Goal: Task Accomplishment & Management: Manage account settings

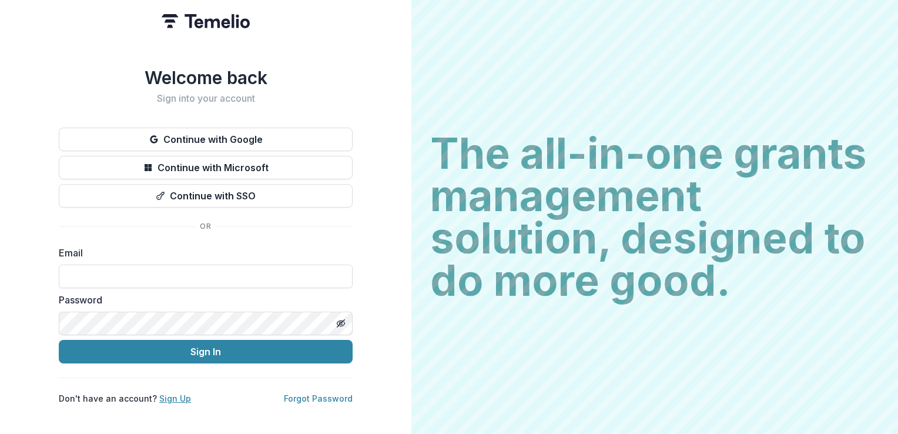
click at [172, 394] on link "Sign Up" at bounding box center [175, 398] width 32 height 10
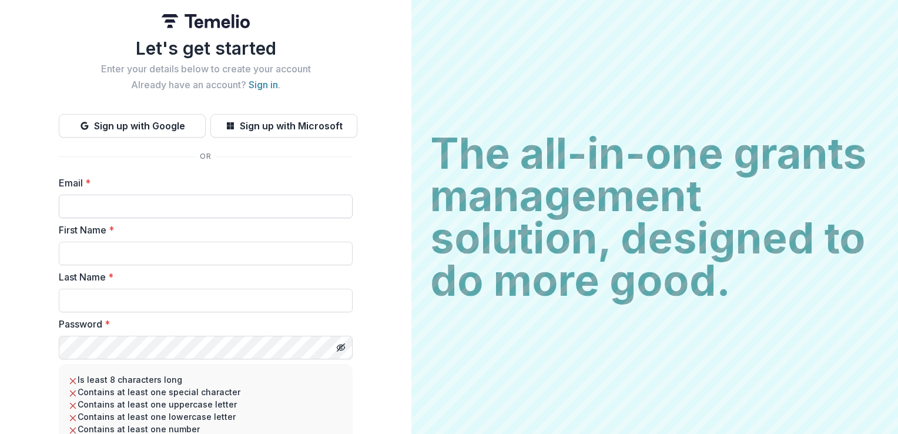
click at [116, 208] on input "Email *" at bounding box center [206, 206] width 294 height 24
type input "**********"
type input "*****"
click at [228, 361] on form "**********" at bounding box center [206, 350] width 294 height 348
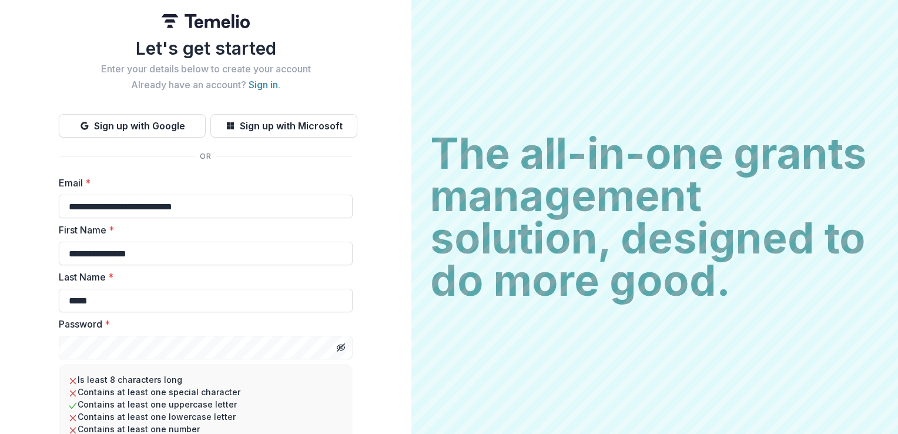
drag, startPoint x: 362, startPoint y: 260, endPoint x: 380, endPoint y: 289, distance: 34.1
click at [0, 433] on com-br-cp at bounding box center [0, 434] width 0 height 0
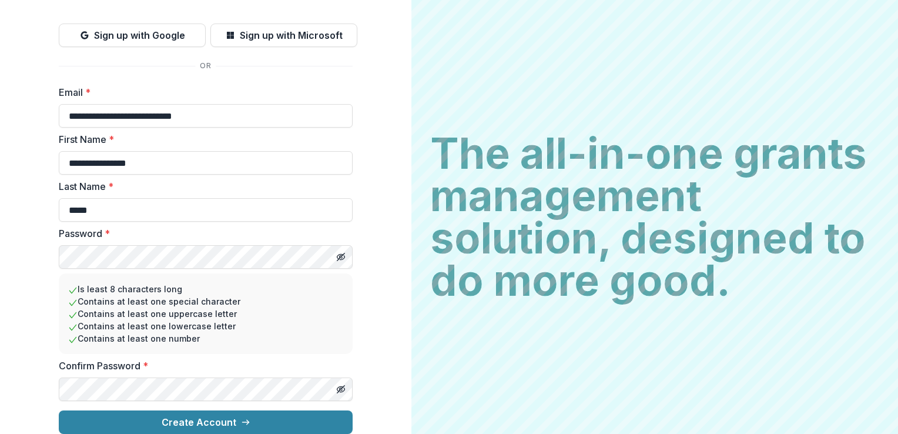
scroll to position [99, 0]
click at [340, 253] on line "Toggle password visibility" at bounding box center [340, 256] width 7 height 7
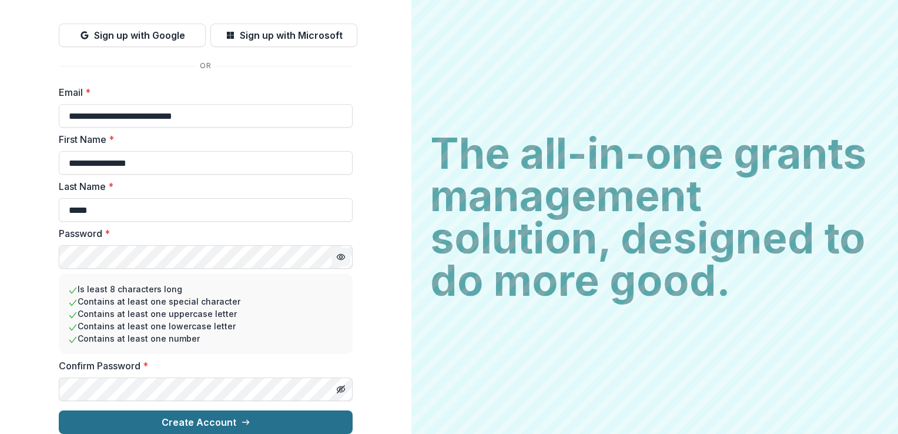
click at [250, 412] on button "Create Account" at bounding box center [206, 422] width 294 height 24
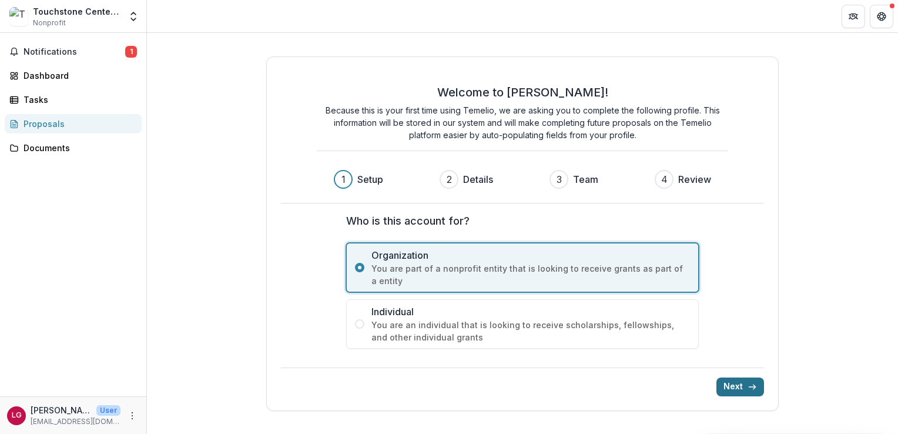
click at [742, 383] on button "Next" at bounding box center [740, 386] width 48 height 19
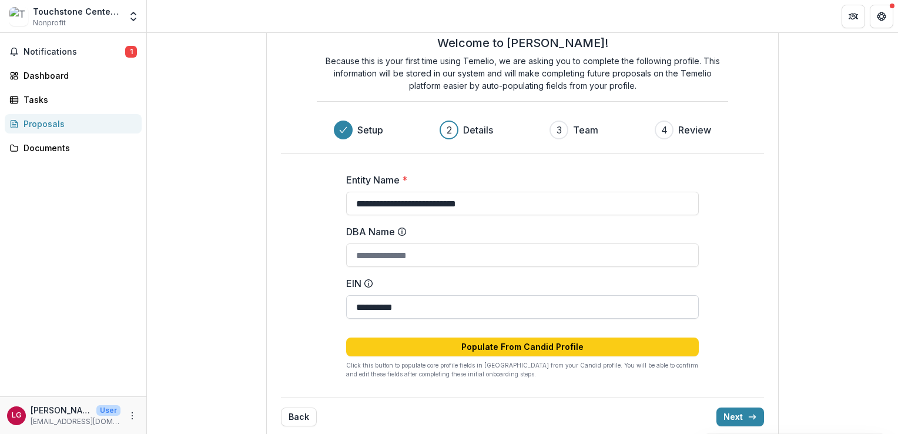
scroll to position [51, 0]
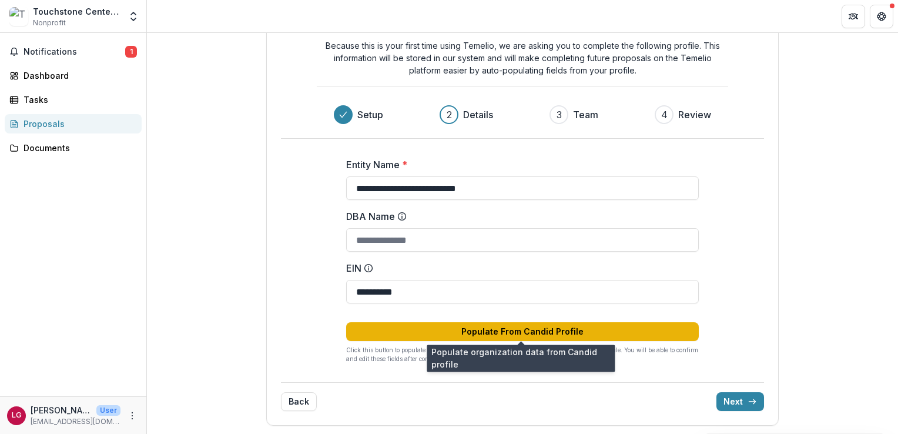
click at [577, 330] on button "Populate From Candid Profile" at bounding box center [522, 331] width 353 height 19
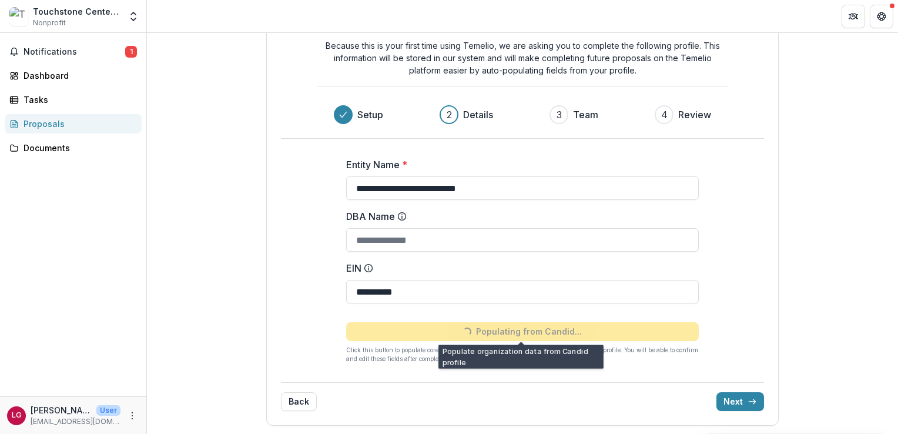
type input "**********"
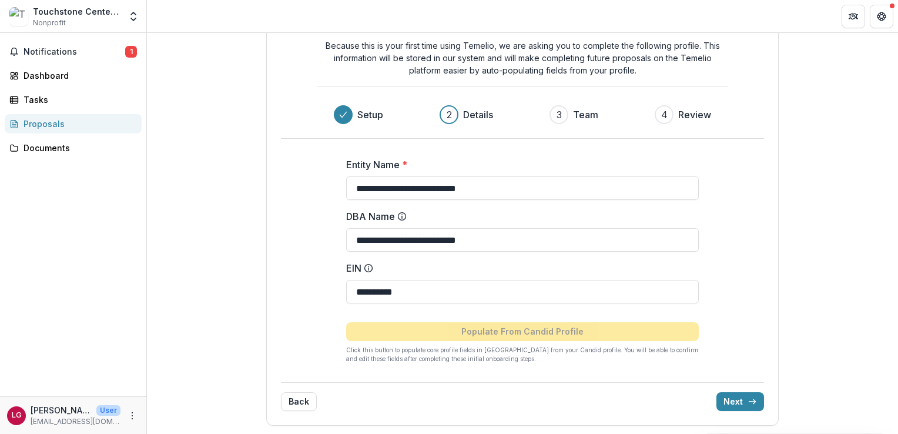
click at [738, 400] on button "Next" at bounding box center [740, 401] width 48 height 19
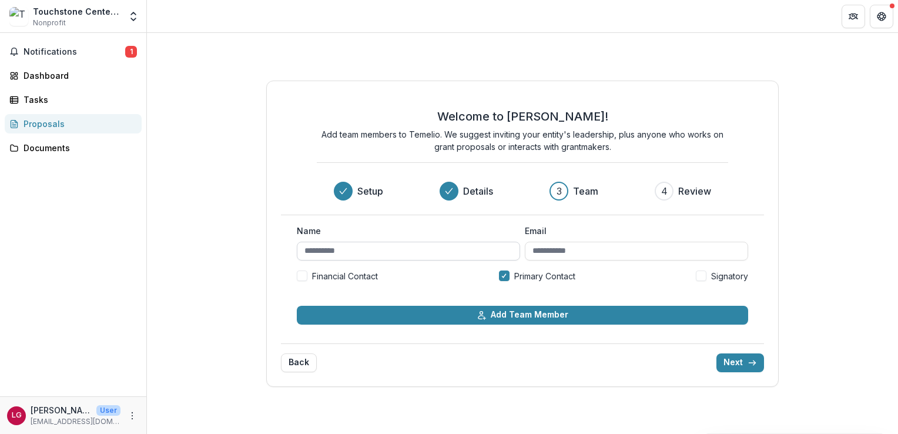
click at [344, 251] on input "Name" at bounding box center [408, 250] width 223 height 19
click at [345, 261] on div "Name Email Financial Contact Primary Contact Signatory" at bounding box center [522, 257] width 451 height 67
click at [355, 257] on input "Name" at bounding box center [408, 250] width 223 height 19
click at [362, 247] on input "Name" at bounding box center [408, 250] width 223 height 19
click at [363, 246] on input "Name" at bounding box center [408, 250] width 223 height 19
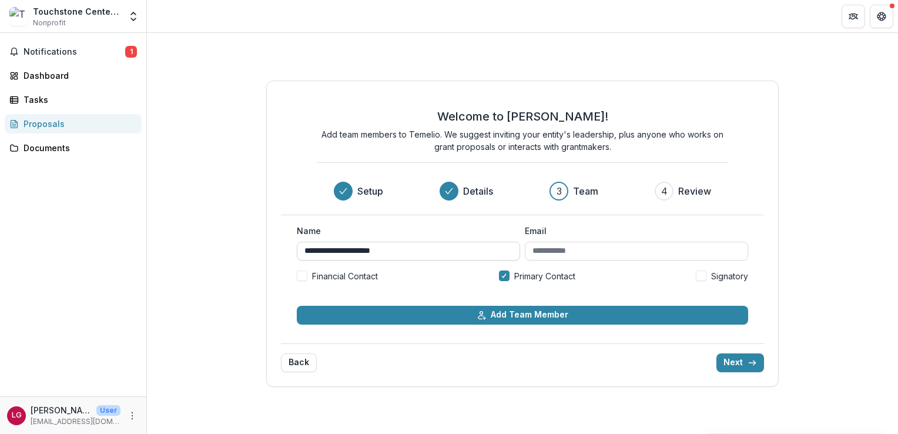
type input "**********"
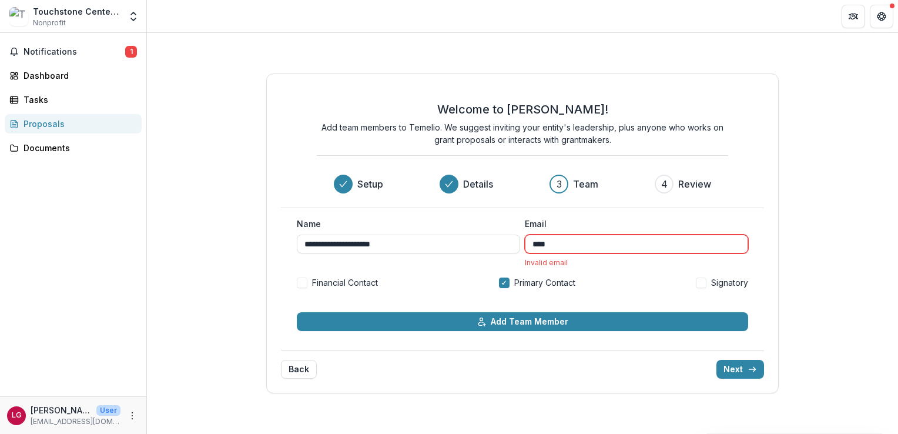
type input "**********"
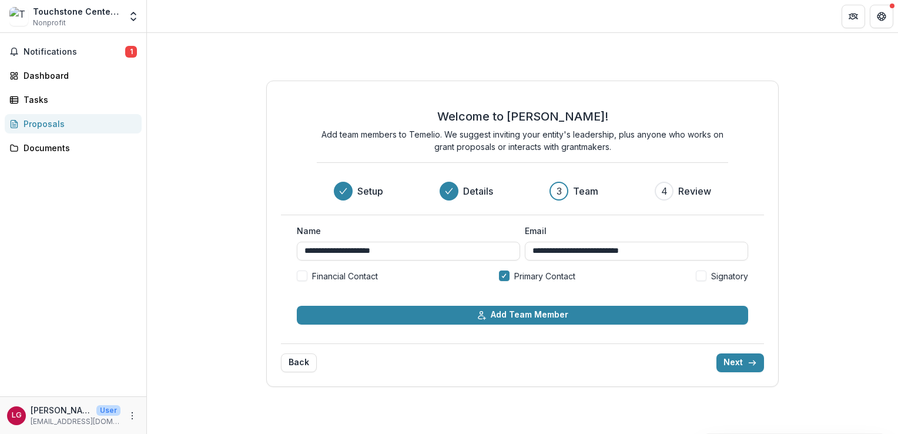
click at [702, 276] on span at bounding box center [701, 275] width 11 height 11
click at [502, 274] on icon at bounding box center [503, 275] width 5 height 4
click at [756, 362] on icon "submit" at bounding box center [751, 362] width 9 height 9
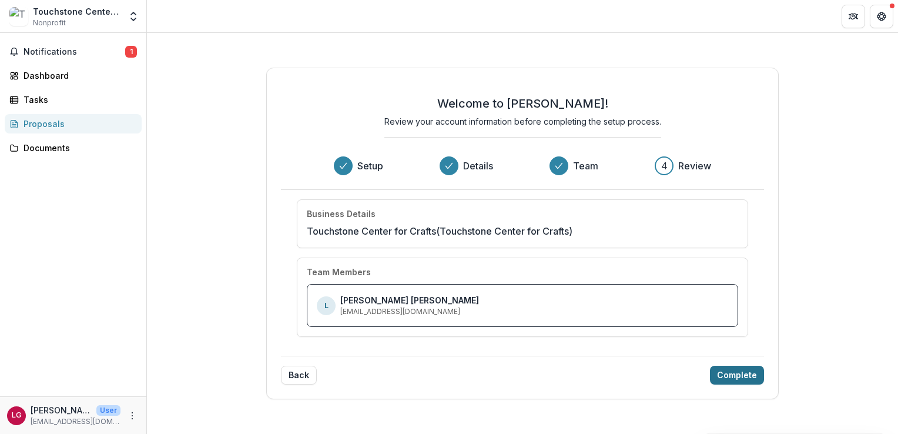
click at [750, 372] on button "Complete" at bounding box center [737, 374] width 54 height 19
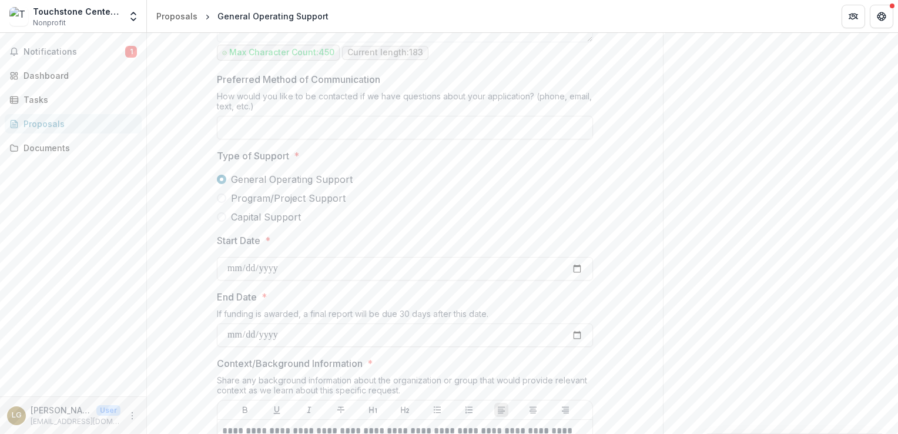
scroll to position [764, 0]
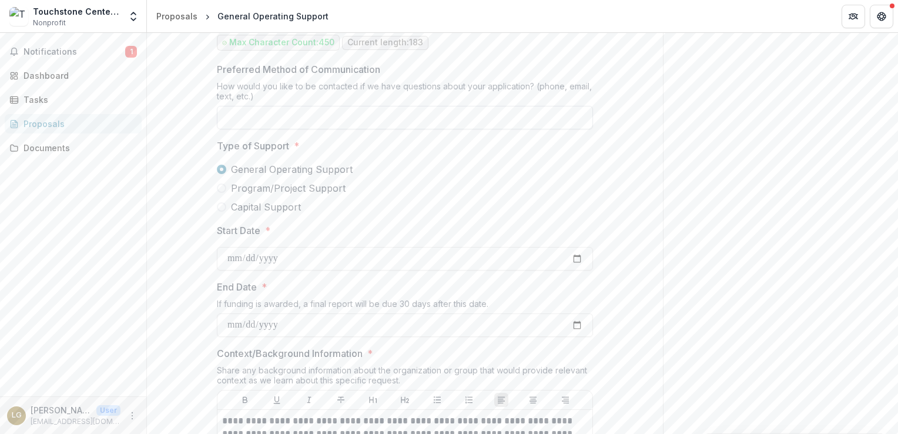
click at [414, 112] on input "Preferred Method of Communication" at bounding box center [405, 118] width 376 height 24
type input "*****"
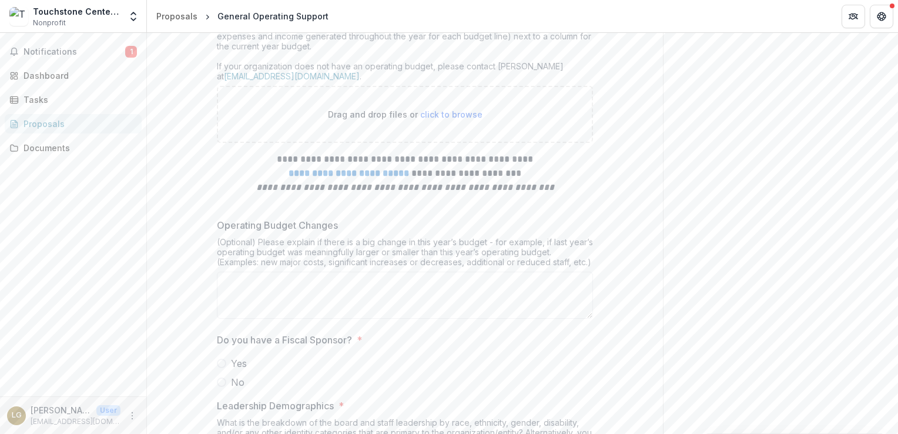
scroll to position [4818, 0]
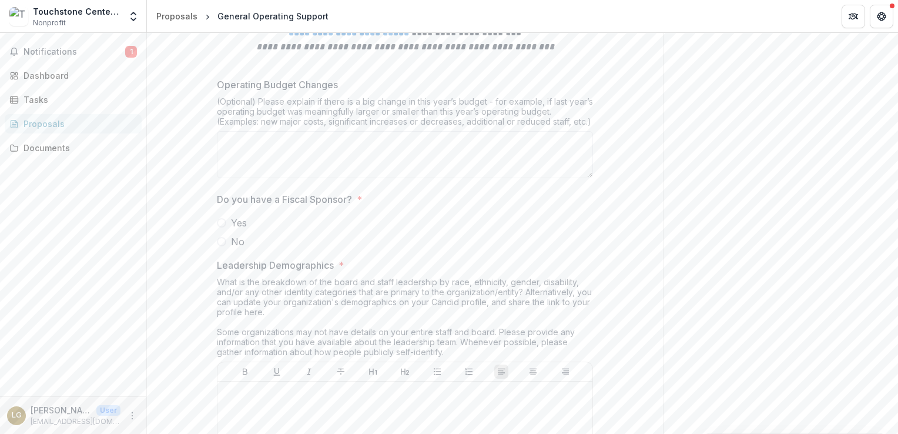
click at [218, 237] on span at bounding box center [221, 241] width 9 height 9
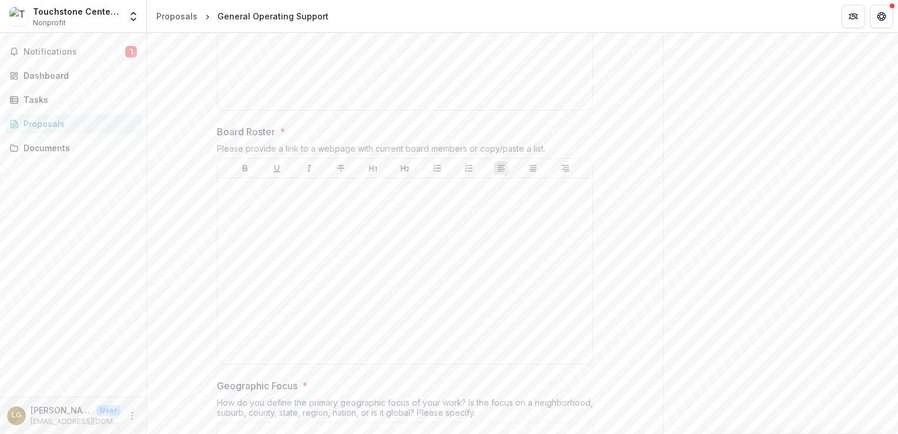
scroll to position [5581, 0]
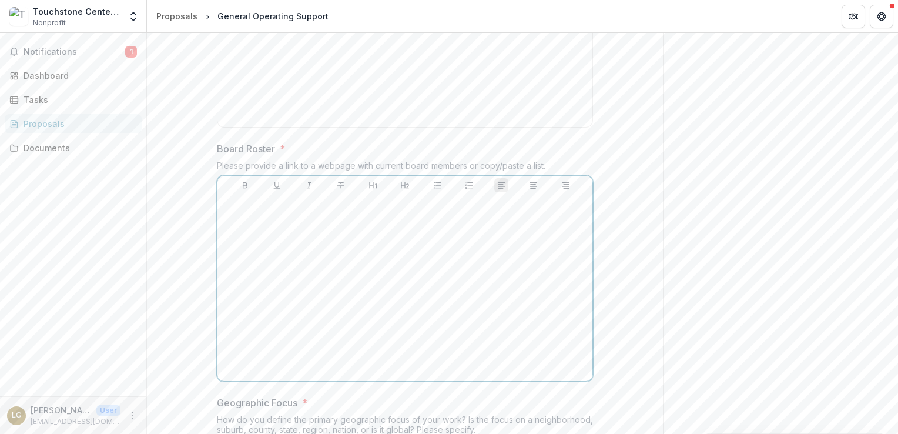
click at [427, 224] on div at bounding box center [404, 288] width 365 height 176
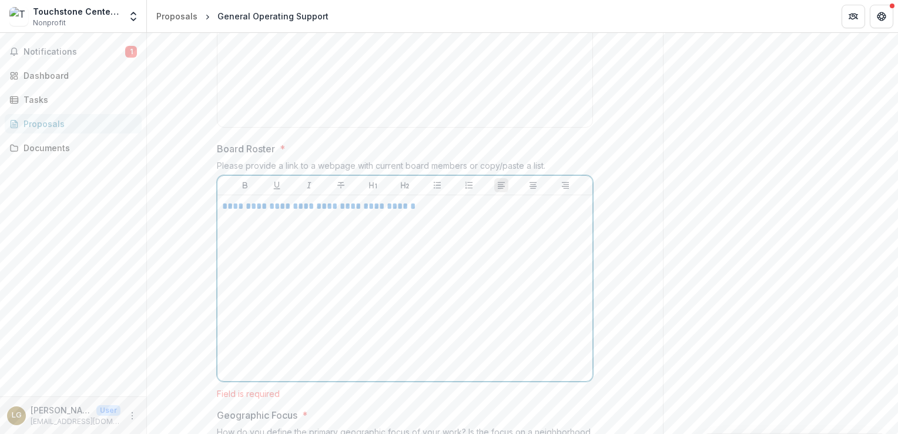
drag, startPoint x: 265, startPoint y: 188, endPoint x: 439, endPoint y: 311, distance: 213.7
click at [267, 200] on div "**********" at bounding box center [404, 288] width 365 height 176
drag, startPoint x: 384, startPoint y: 183, endPoint x: 149, endPoint y: 167, distance: 236.1
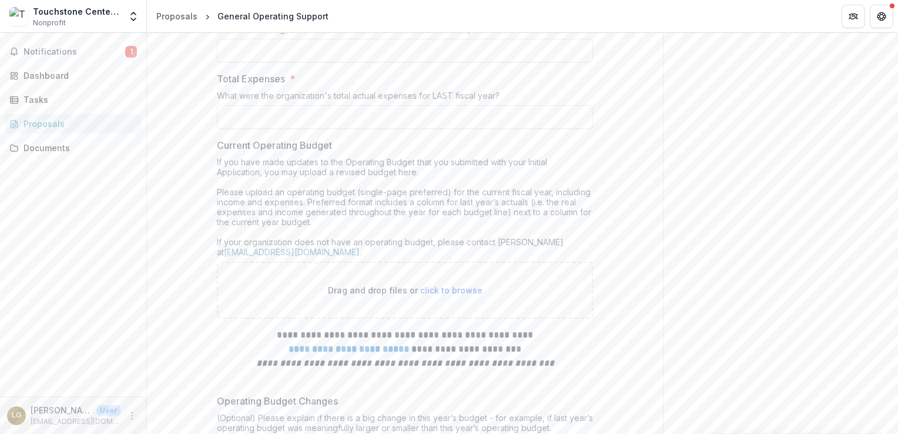
scroll to position [4486, 0]
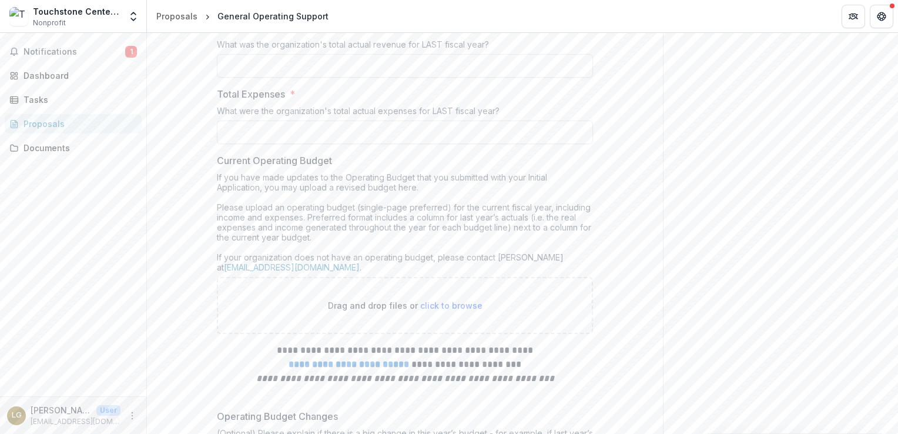
click at [459, 300] on span "click to browse" at bounding box center [451, 305] width 62 height 10
type input "**********"
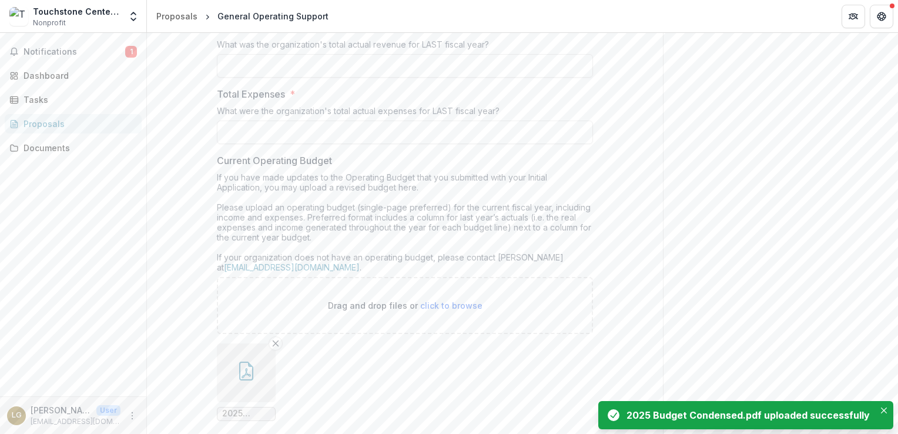
click at [247, 363] on icon "button" at bounding box center [246, 370] width 19 height 19
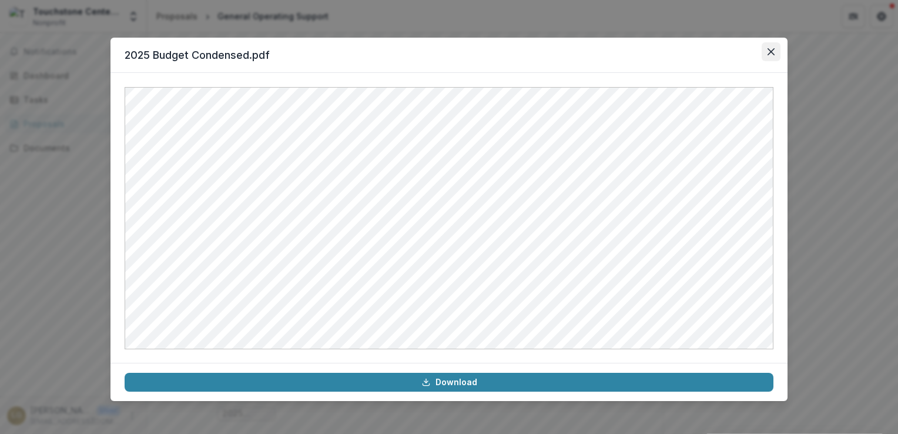
click at [773, 49] on icon "Close" at bounding box center [770, 51] width 7 height 7
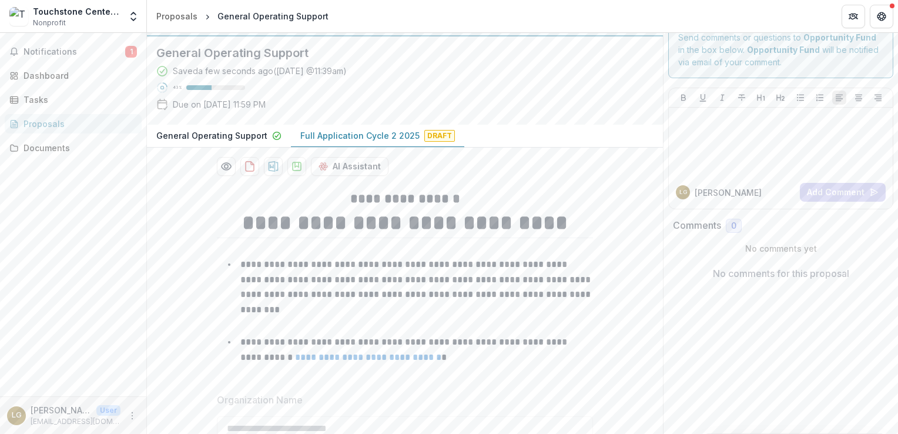
scroll to position [0, 0]
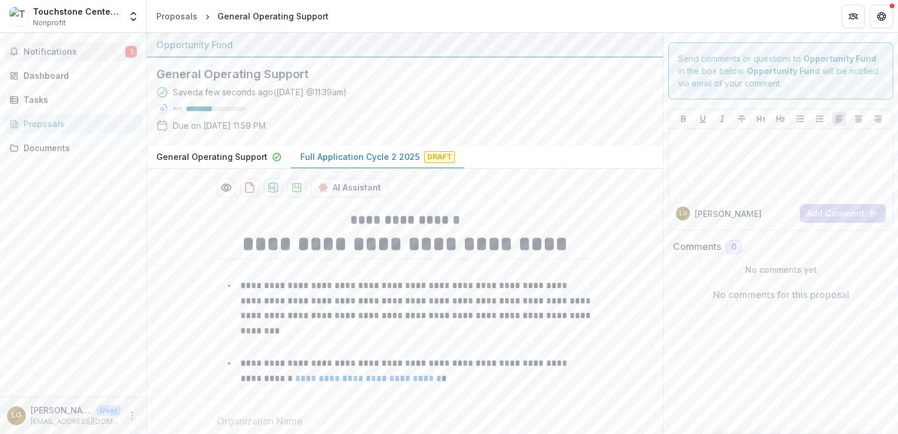
click at [58, 52] on span "Notifications" at bounding box center [75, 52] width 102 height 10
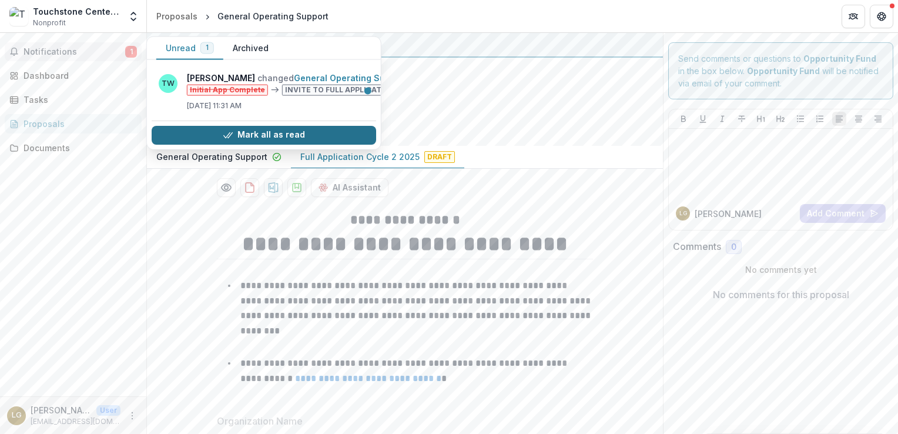
click at [291, 133] on button "Mark all as read" at bounding box center [264, 134] width 224 height 19
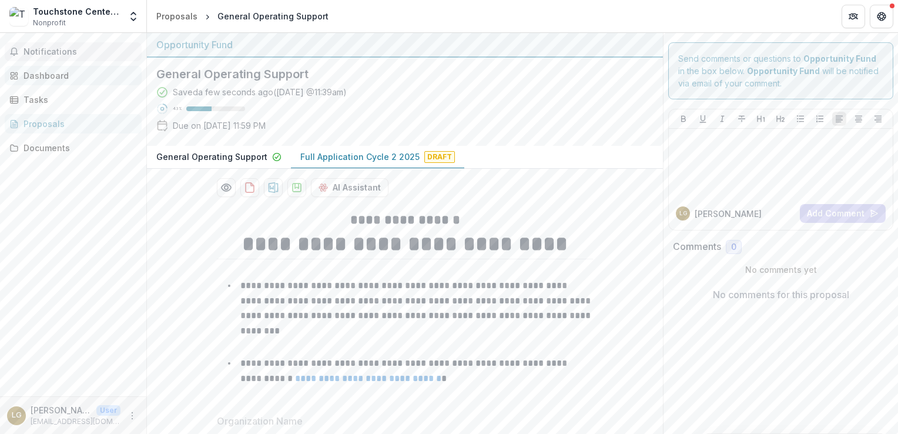
click at [52, 78] on div "Dashboard" at bounding box center [78, 75] width 109 height 12
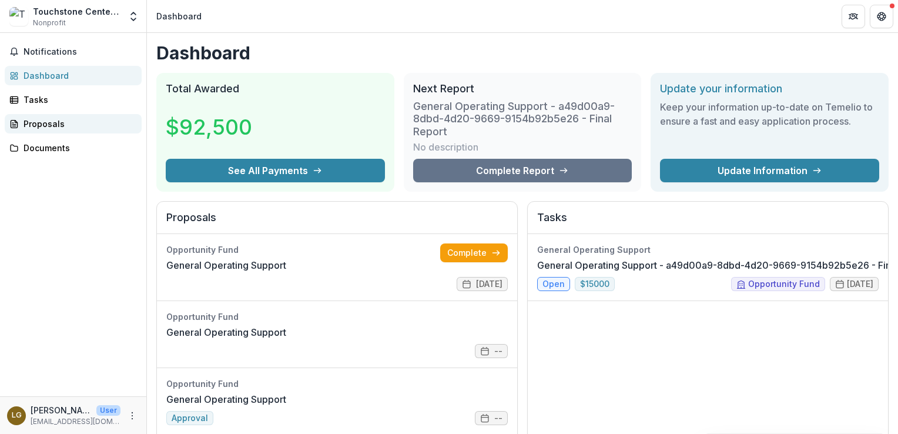
click at [61, 123] on div "Proposals" at bounding box center [78, 124] width 109 height 12
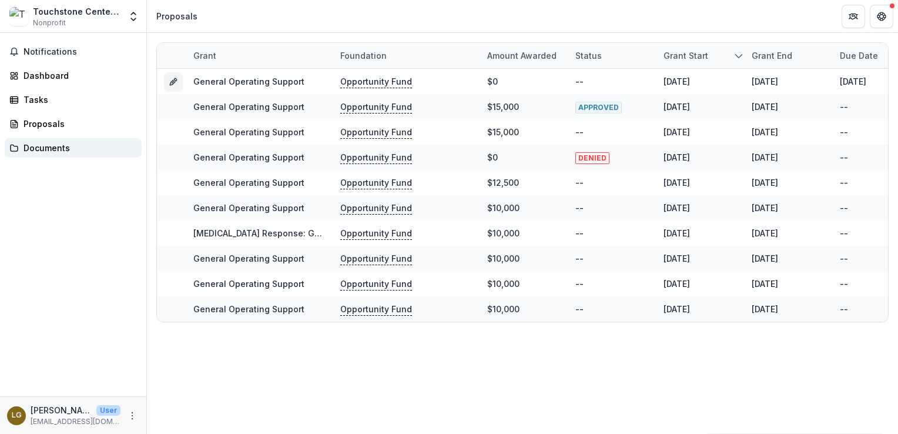
click at [59, 144] on div "Documents" at bounding box center [78, 148] width 109 height 12
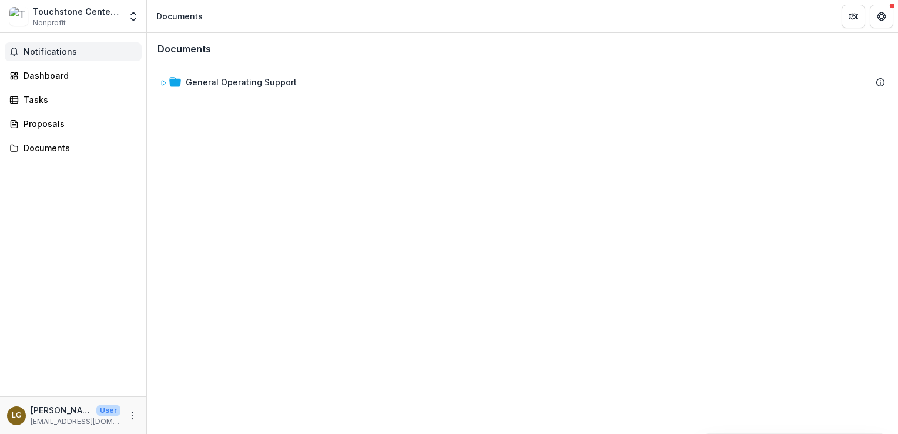
click at [68, 52] on span "Notifications" at bounding box center [80, 52] width 113 height 10
click at [62, 204] on div "Notifications Unread 0 Archived You don't have any unread notifications We'll n…" at bounding box center [73, 214] width 146 height 363
click at [886, 15] on button "Get Help" at bounding box center [882, 17] width 24 height 24
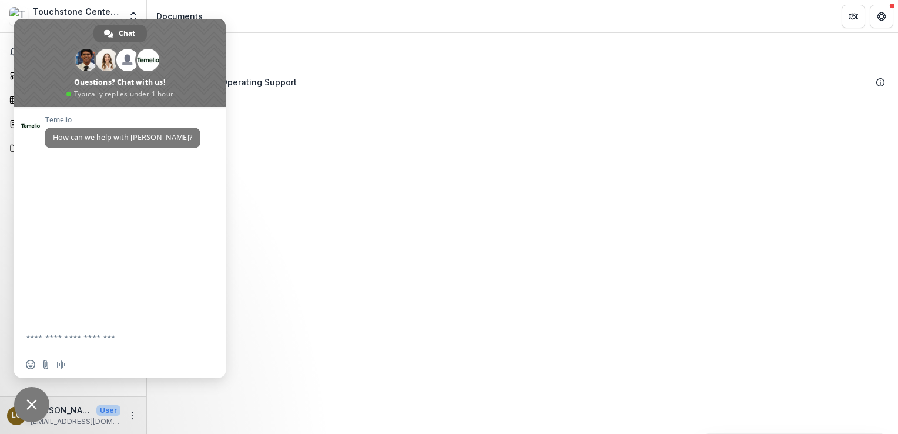
click at [118, 335] on textarea "Compose your message..." at bounding box center [108, 336] width 165 height 29
click at [120, 335] on textarea "Compose your message..." at bounding box center [108, 336] width 165 height 29
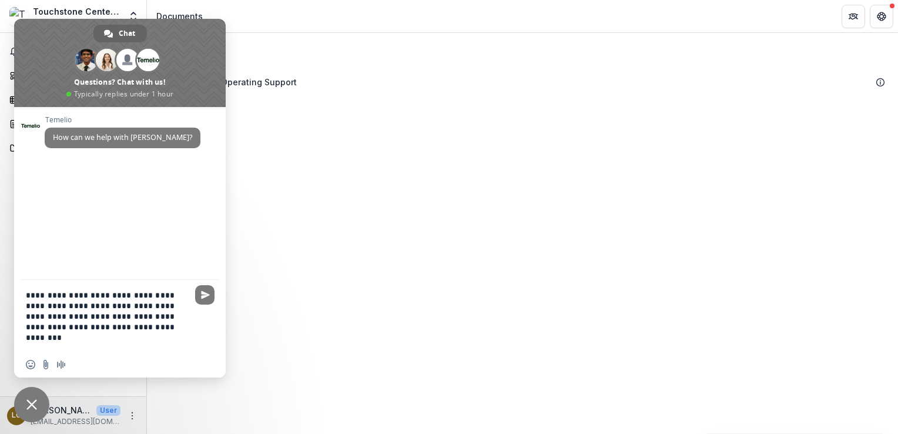
type textarea "**********"
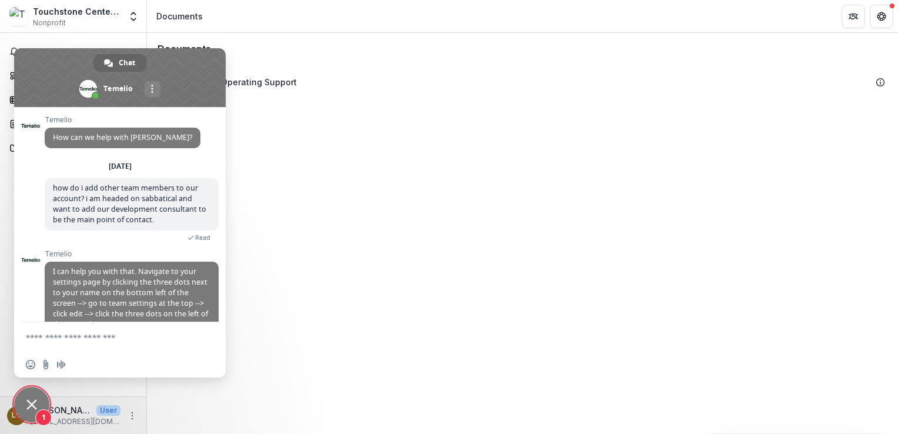
scroll to position [75, 0]
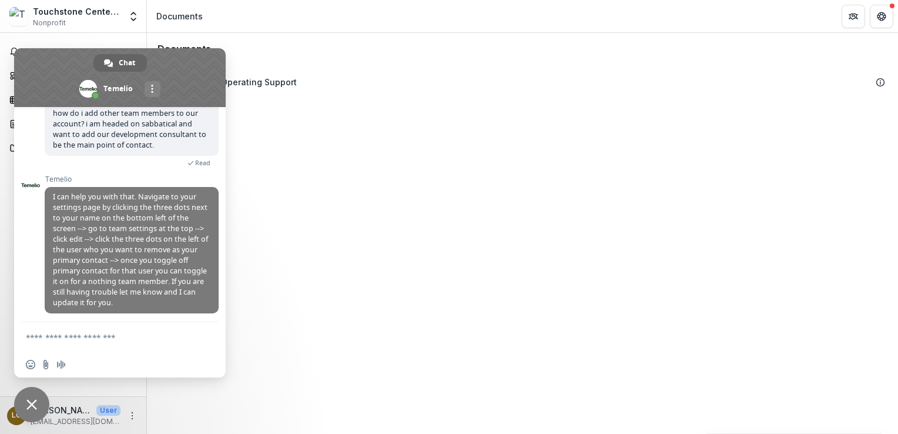
click at [112, 13] on div "Touchstone Center for Crafts" at bounding box center [77, 11] width 88 height 12
click at [103, 345] on textarea "Compose your message..." at bounding box center [108, 336] width 165 height 29
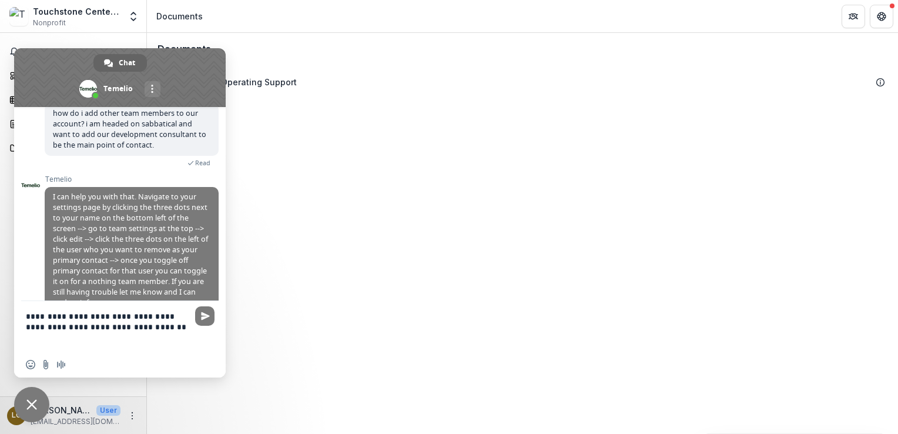
type textarea "**********"
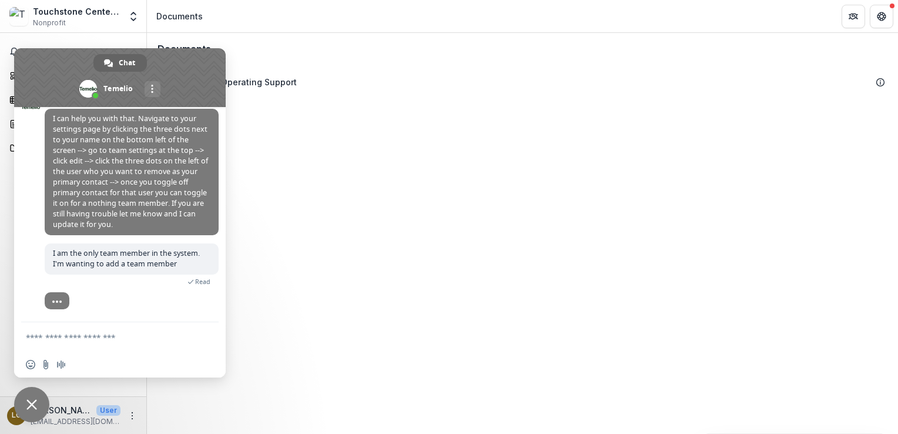
scroll to position [178, 0]
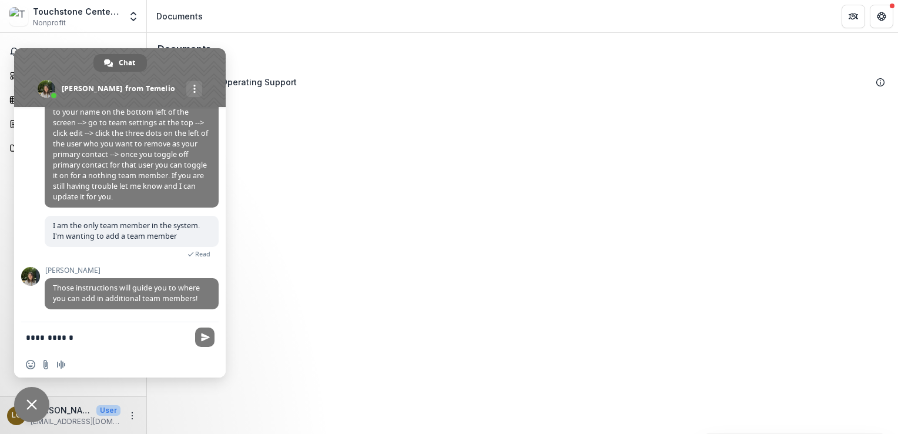
type textarea "**********"
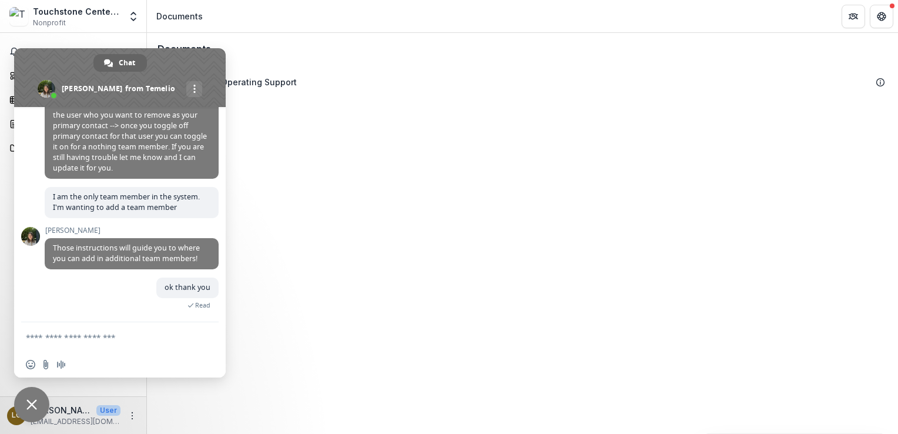
scroll to position [231, 0]
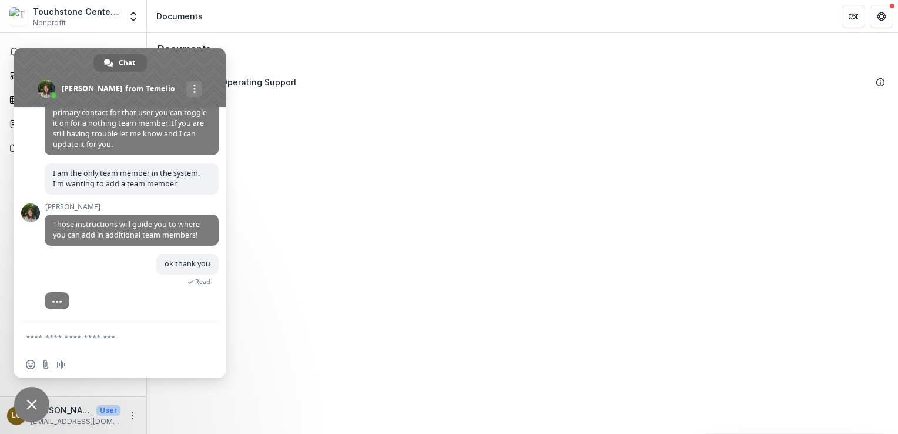
drag, startPoint x: 177, startPoint y: 53, endPoint x: 367, endPoint y: 63, distance: 189.5
click at [366, 63] on body "Skip to content Touchstone Center for Crafts Nonprofit Team Settings Settings D…" at bounding box center [449, 217] width 898 height 434
click at [193, 86] on span at bounding box center [194, 89] width 2 height 8
click at [294, 189] on div "Documents General Operating Support To pick up a draggable item, press the spac…" at bounding box center [522, 233] width 751 height 401
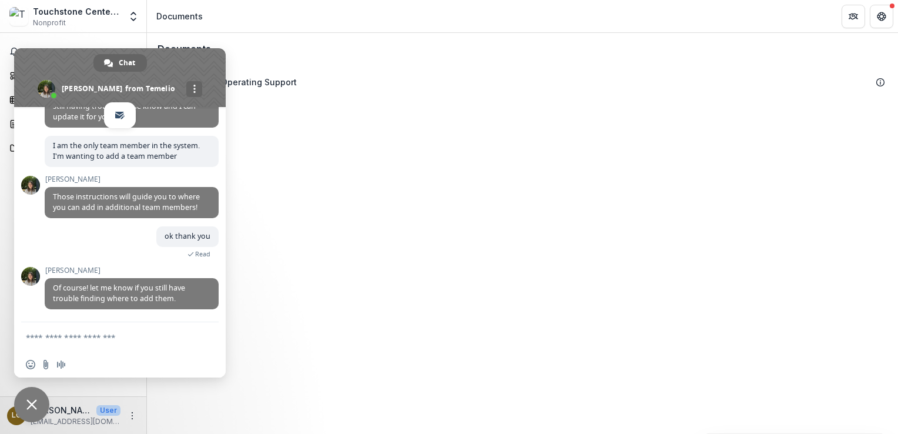
click at [308, 292] on div "Documents General Operating Support To pick up a draggable item, press the spac…" at bounding box center [522, 233] width 751 height 401
drag, startPoint x: 176, startPoint y: 58, endPoint x: 326, endPoint y: 67, distance: 150.7
click at [318, 64] on body "Skip to content Touchstone Center for Crafts Nonprofit Team Settings Settings D…" at bounding box center [449, 217] width 898 height 434
click at [186, 86] on link at bounding box center [194, 89] width 16 height 16
drag, startPoint x: 169, startPoint y: 86, endPoint x: 496, endPoint y: 156, distance: 334.8
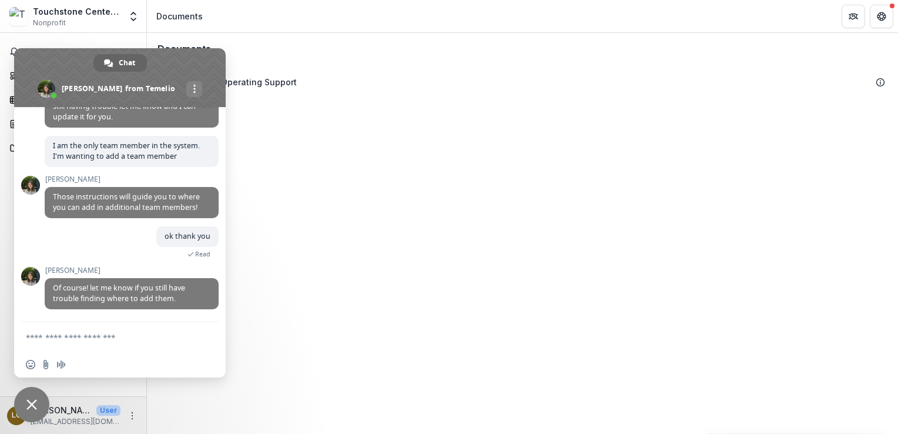
click at [496, 156] on div "Documents General Operating Support To pick up a draggable item, press the spac…" at bounding box center [522, 233] width 751 height 401
click at [28, 404] on span "Close chat" at bounding box center [31, 404] width 11 height 11
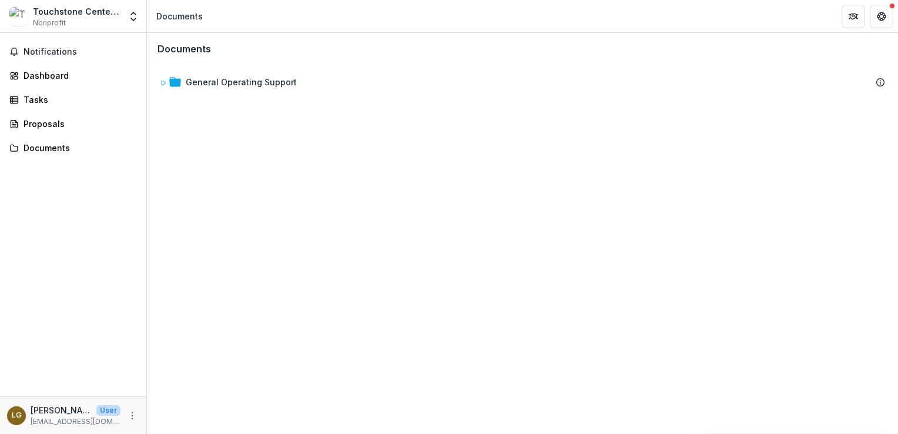
click at [99, 11] on div "Touchstone Center for Crafts" at bounding box center [77, 11] width 88 height 12
click at [16, 18] on img at bounding box center [18, 16] width 19 height 19
click at [57, 14] on div "Touchstone Center for Crafts" at bounding box center [77, 11] width 88 height 12
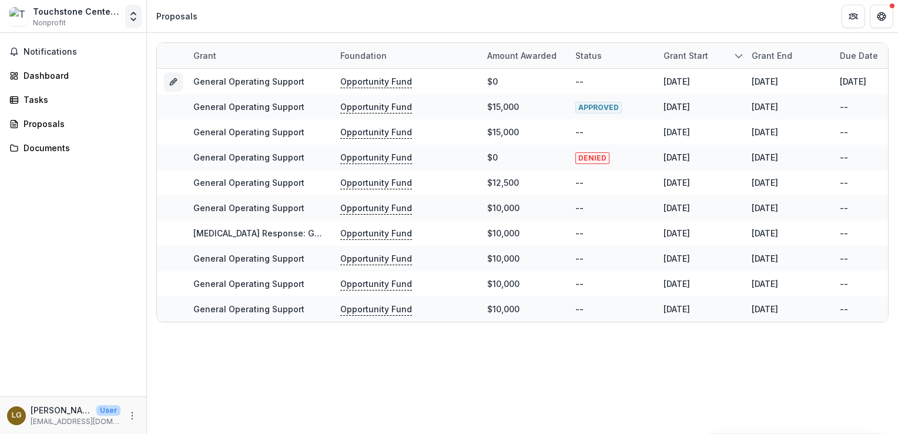
click at [132, 16] on icon "Open entity switcher" at bounding box center [133, 17] width 12 height 12
click at [39, 201] on div "Notifications Dashboard Tasks Proposals Documents" at bounding box center [73, 214] width 146 height 363
click at [133, 416] on icon "More" at bounding box center [131, 415] width 9 height 9
click at [186, 388] on link "Settings" at bounding box center [210, 390] width 126 height 19
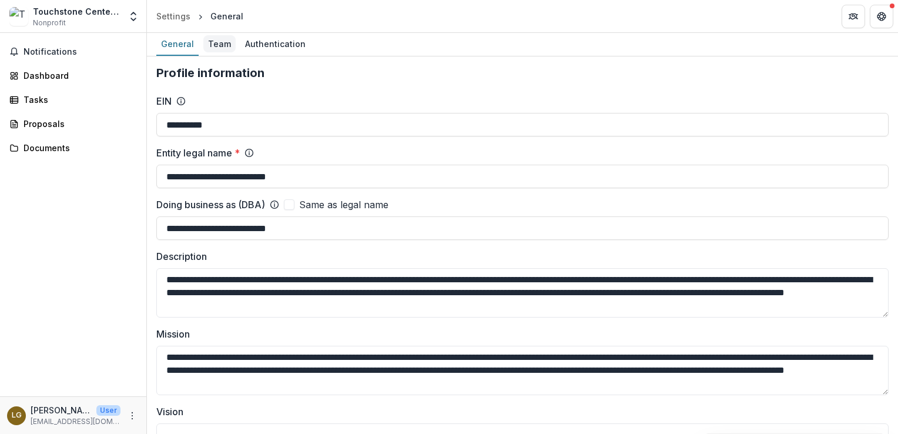
click at [230, 47] on div "Team" at bounding box center [219, 43] width 32 height 17
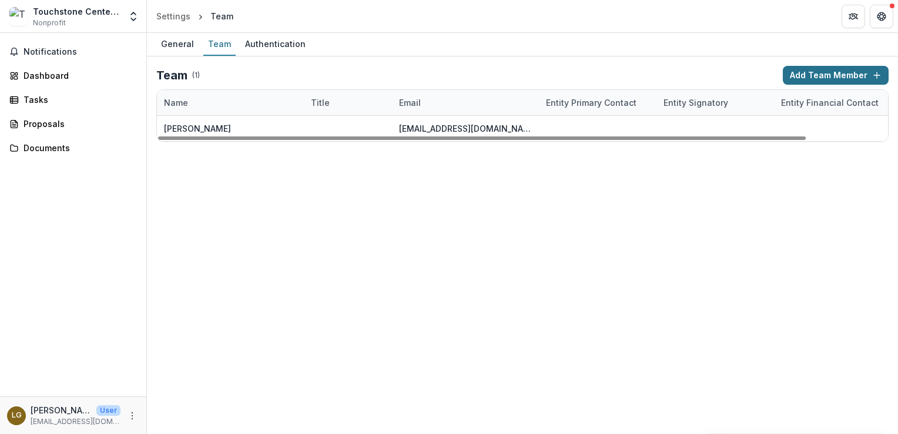
click at [833, 75] on button "Add Team Member" at bounding box center [836, 75] width 106 height 19
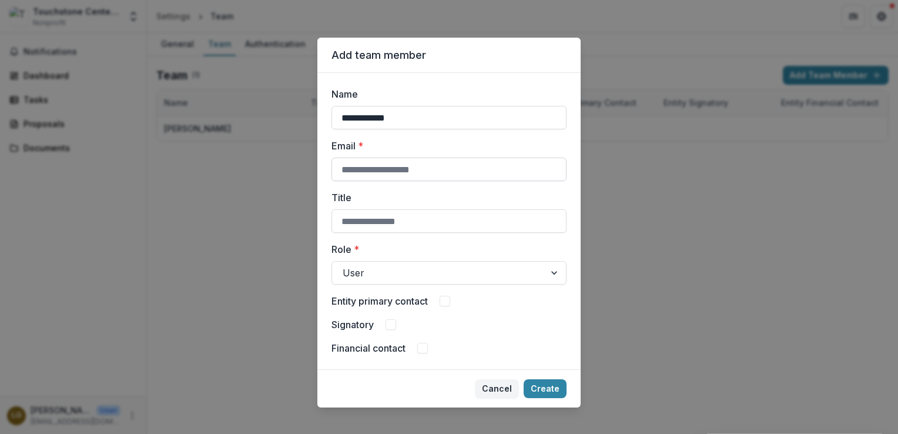
type input "**********"
click at [369, 167] on input "Email *" at bounding box center [448, 169] width 235 height 24
type input "**********"
click at [393, 224] on input "Title" at bounding box center [448, 221] width 235 height 24
drag, startPoint x: 364, startPoint y: 222, endPoint x: 315, endPoint y: 213, distance: 49.7
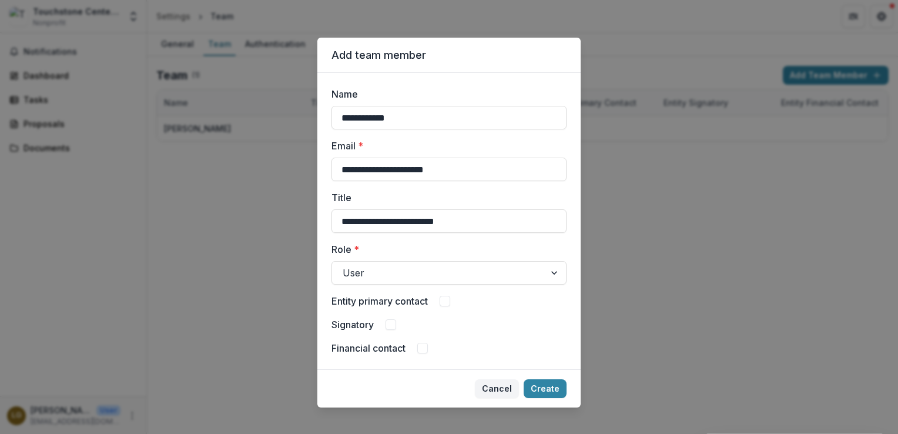
click at [307, 225] on div "**********" at bounding box center [449, 217] width 898 height 434
type input "**********"
click at [551, 271] on div at bounding box center [555, 272] width 21 height 22
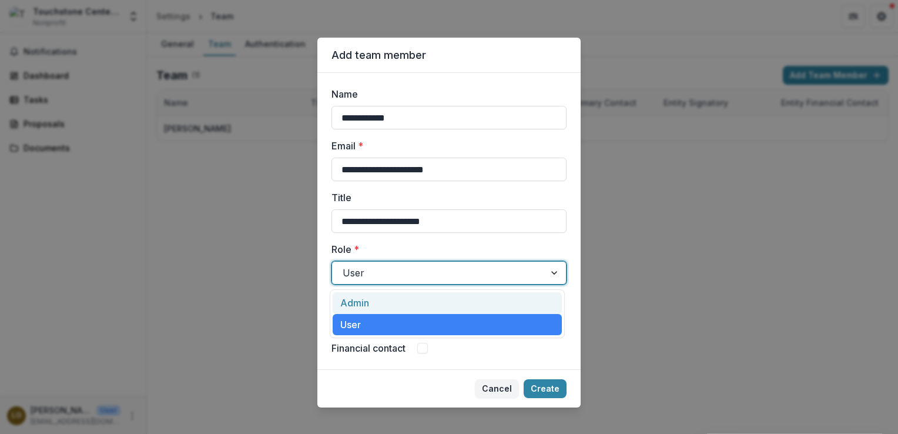
click at [421, 307] on div "Admin" at bounding box center [447, 303] width 229 height 22
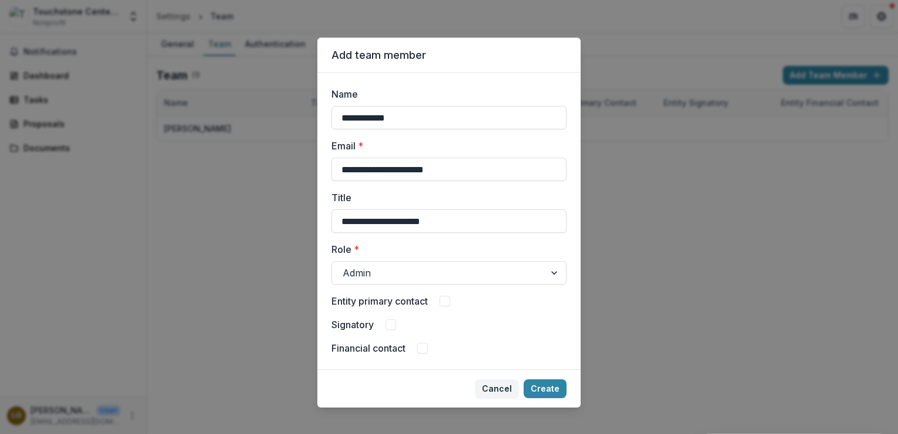
click at [447, 300] on span at bounding box center [444, 301] width 11 height 11
click at [546, 386] on button "Create" at bounding box center [544, 388] width 43 height 19
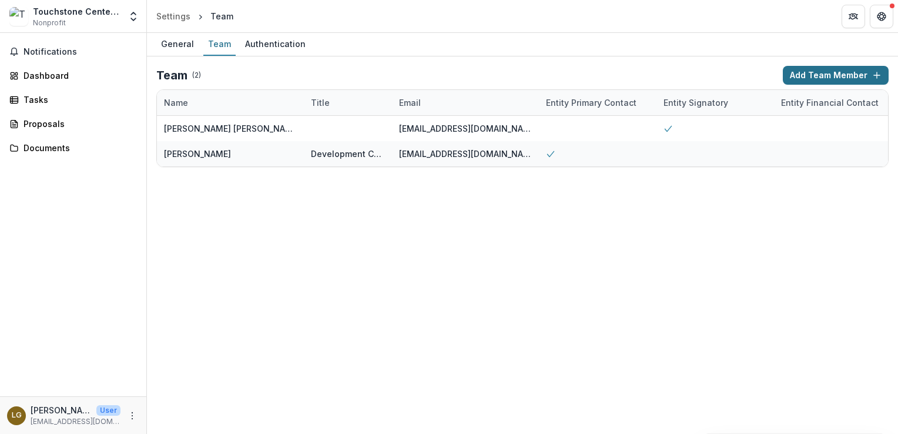
click at [832, 76] on button "Add Team Member" at bounding box center [836, 75] width 106 height 19
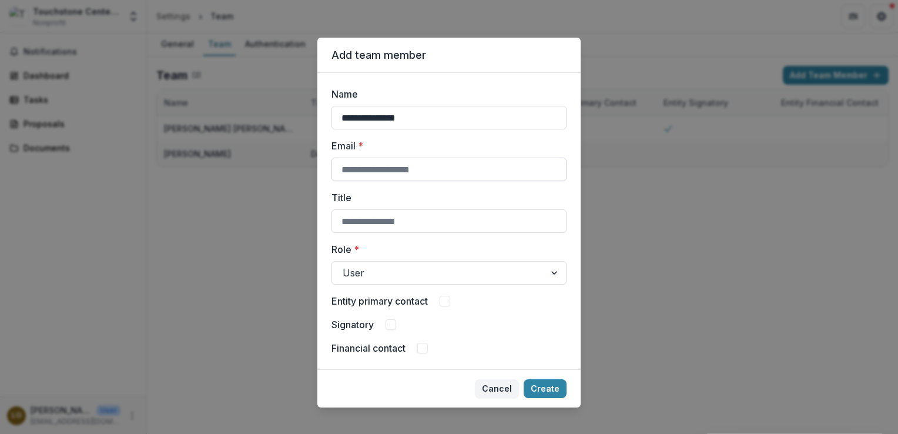
type input "**********"
click at [462, 170] on input "Email *" at bounding box center [448, 169] width 235 height 24
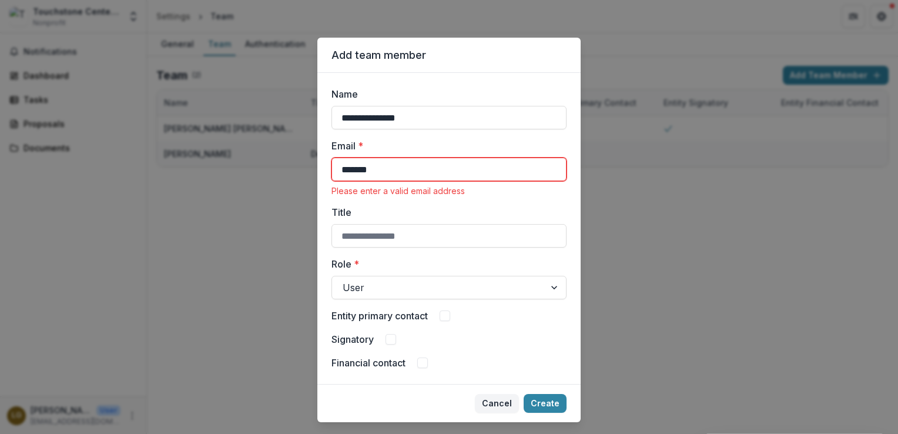
type input "**********"
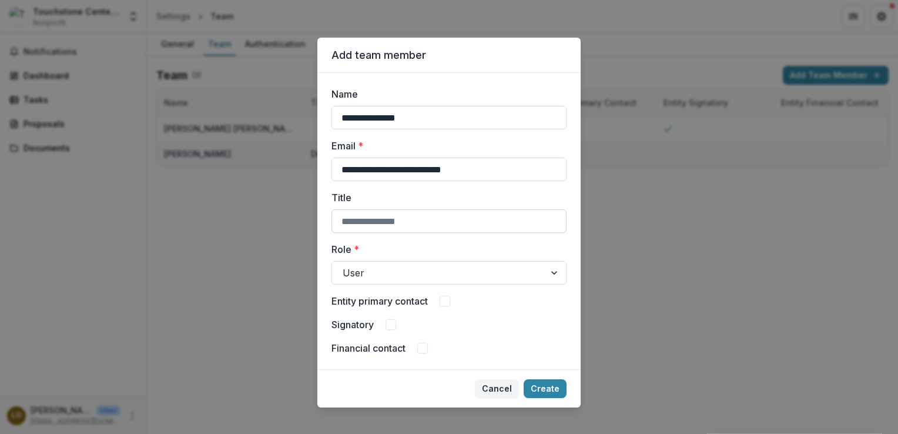
click at [408, 222] on input "Title" at bounding box center [448, 221] width 235 height 24
type input "**********"
click at [553, 268] on div at bounding box center [555, 272] width 21 height 22
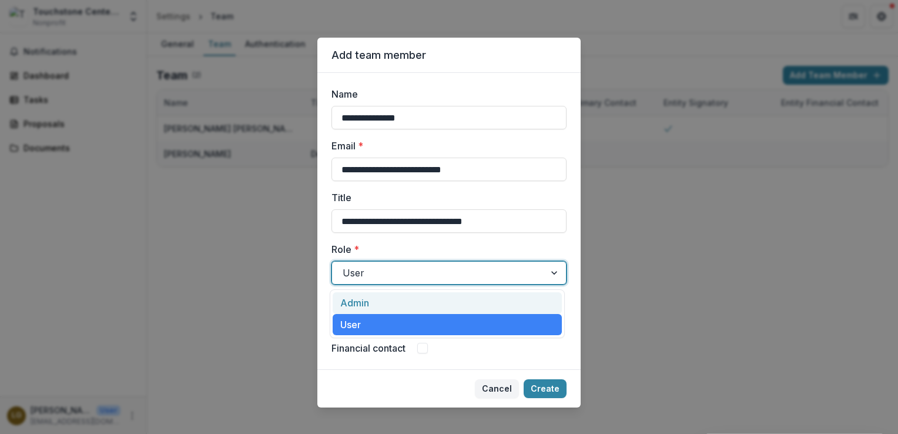
click at [468, 298] on div "Admin" at bounding box center [447, 303] width 229 height 22
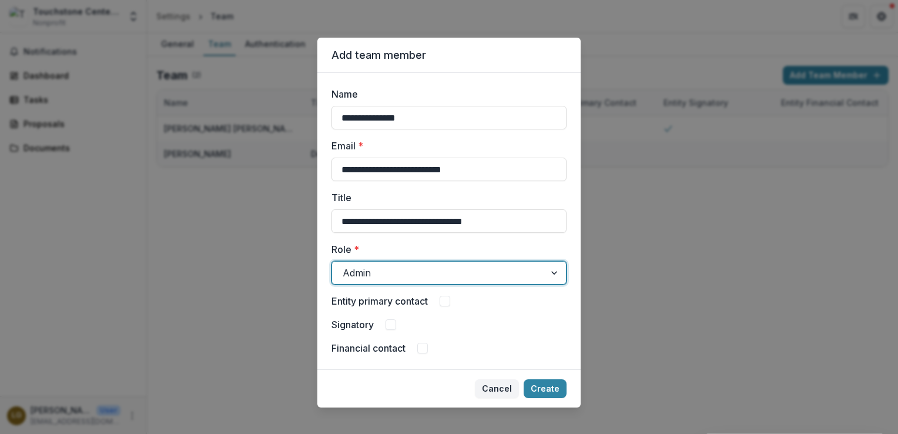
click at [390, 325] on span at bounding box center [390, 324] width 11 height 11
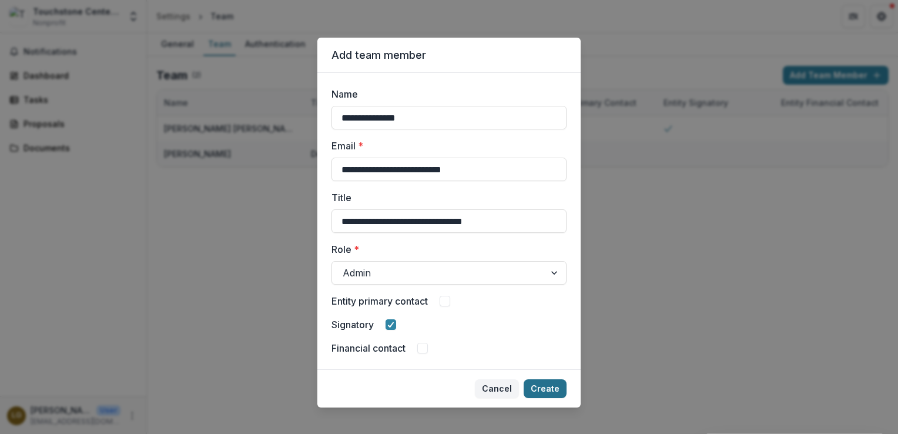
click at [548, 391] on button "Create" at bounding box center [544, 388] width 43 height 19
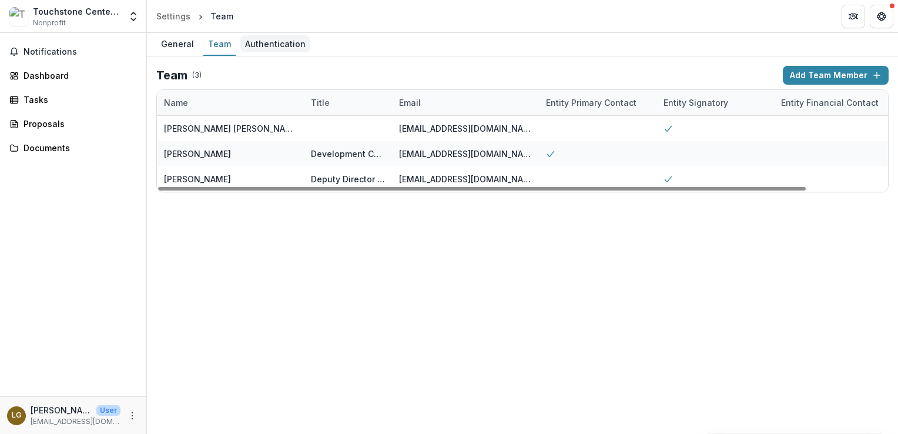
click at [274, 43] on div "Authentication" at bounding box center [275, 43] width 70 height 17
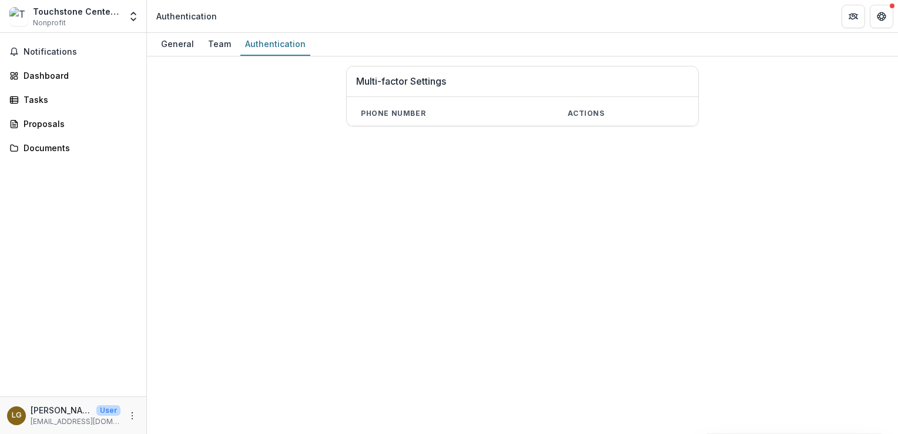
click at [487, 113] on th "Phone number" at bounding box center [450, 114] width 207 height 24
click at [220, 48] on div "Team" at bounding box center [219, 43] width 32 height 17
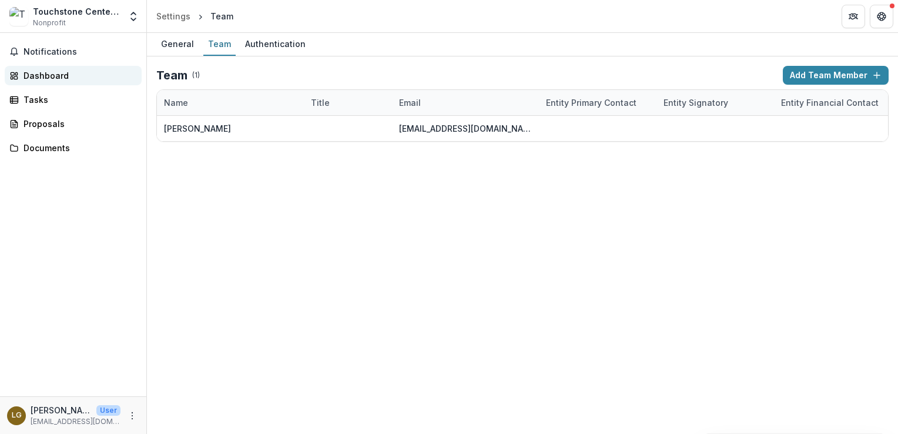
click at [42, 74] on div "Dashboard" at bounding box center [78, 75] width 109 height 12
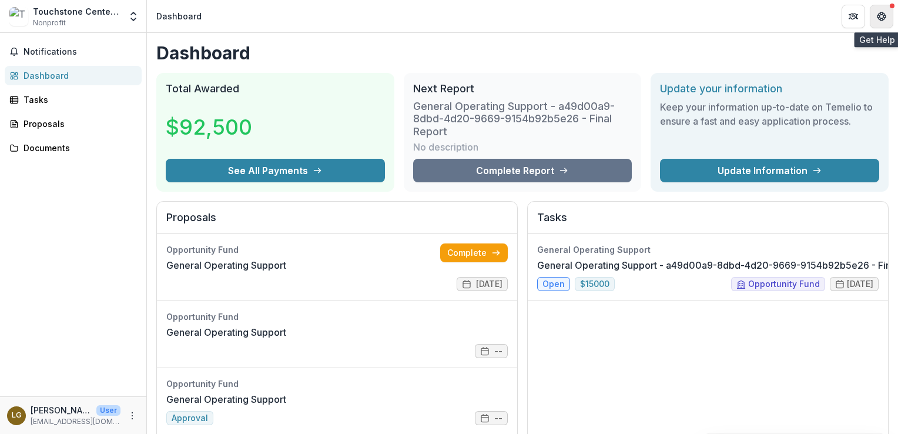
click at [877, 19] on icon "Get Help" at bounding box center [881, 16] width 9 height 9
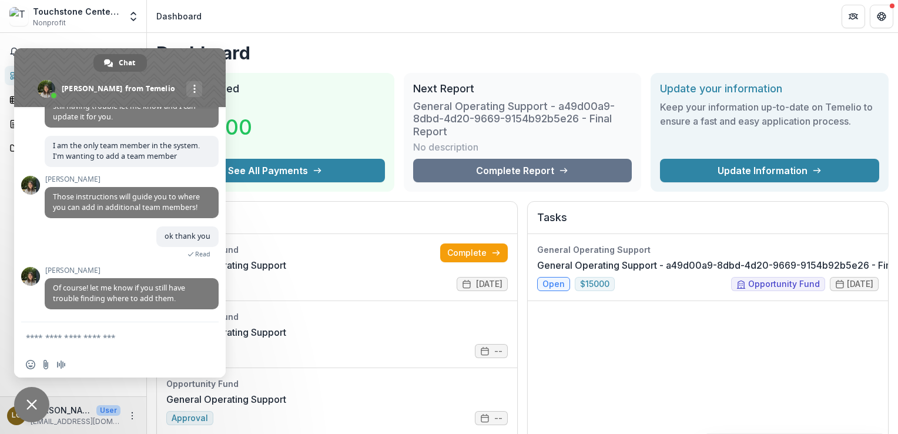
click at [132, 327] on textarea "Compose your message..." at bounding box center [108, 336] width 165 height 29
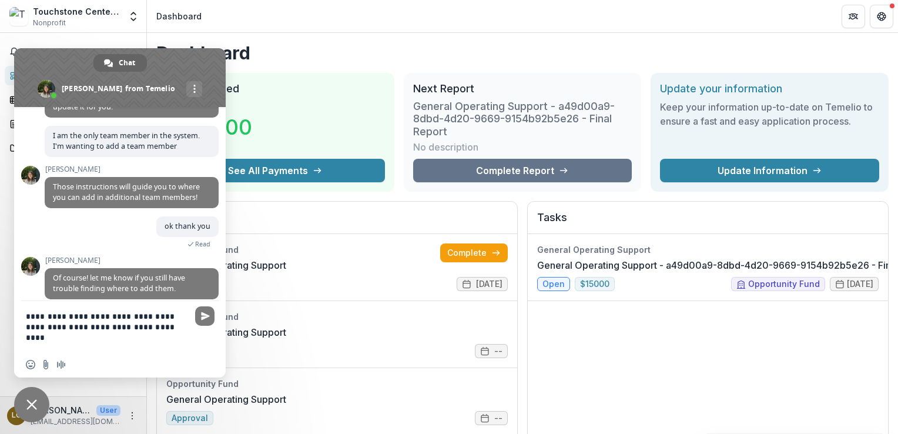
type textarea "**********"
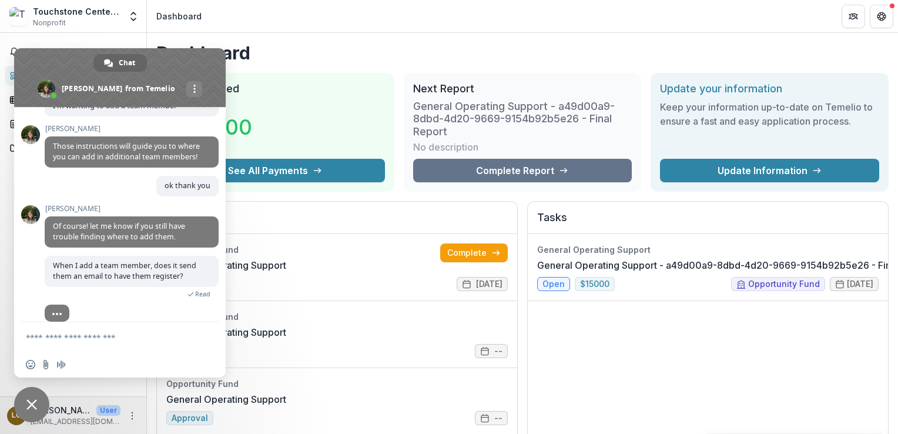
scroll to position [323, 0]
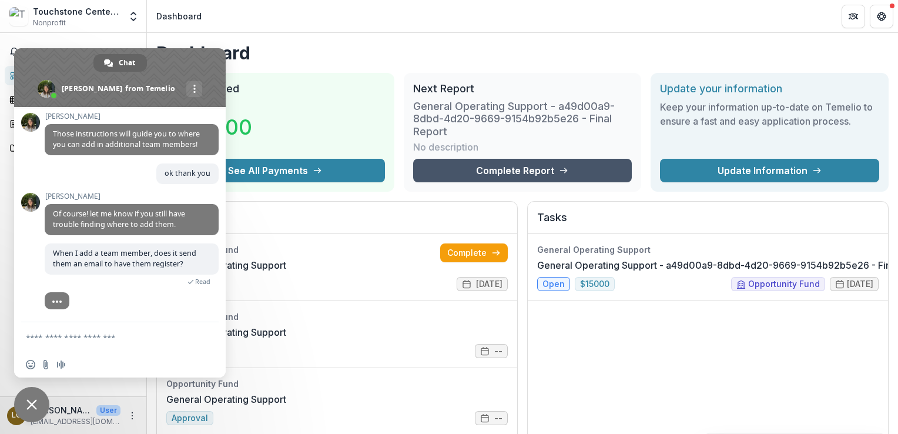
click at [512, 166] on link "Complete Report" at bounding box center [522, 171] width 219 height 24
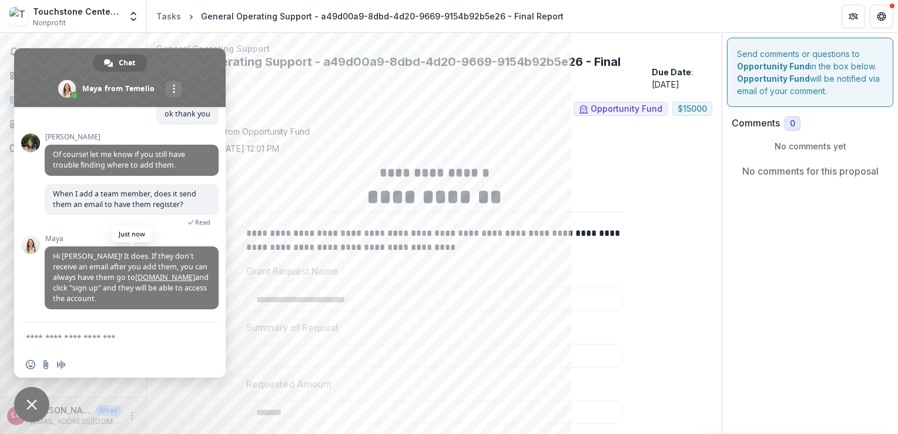
click at [165, 276] on link "[DOMAIN_NAME]" at bounding box center [165, 277] width 60 height 10
type textarea "*********"
drag, startPoint x: 182, startPoint y: 273, endPoint x: 112, endPoint y: 279, distance: 70.2
click at [112, 279] on span "Hi Lindsay! It does. If they don't receive an email after you add them, you can…" at bounding box center [131, 277] width 156 height 52
click at [207, 342] on span "Send" at bounding box center [204, 336] width 19 height 19
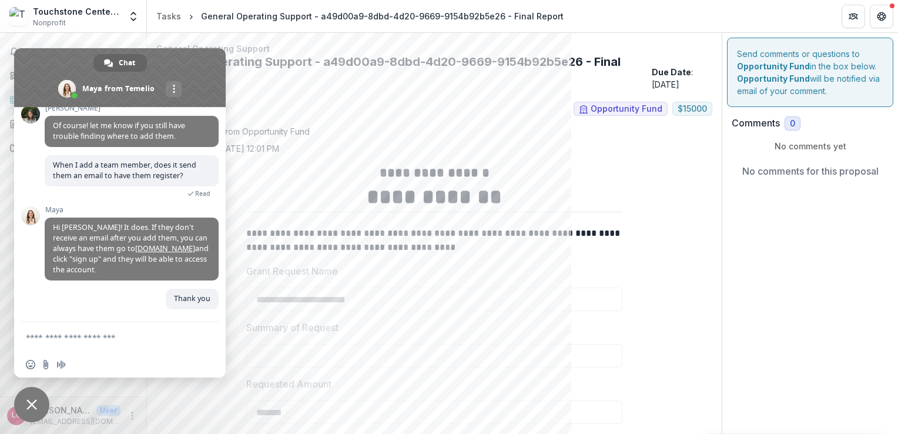
scroll to position [414, 0]
click at [33, 405] on span "Close chat" at bounding box center [31, 404] width 11 height 11
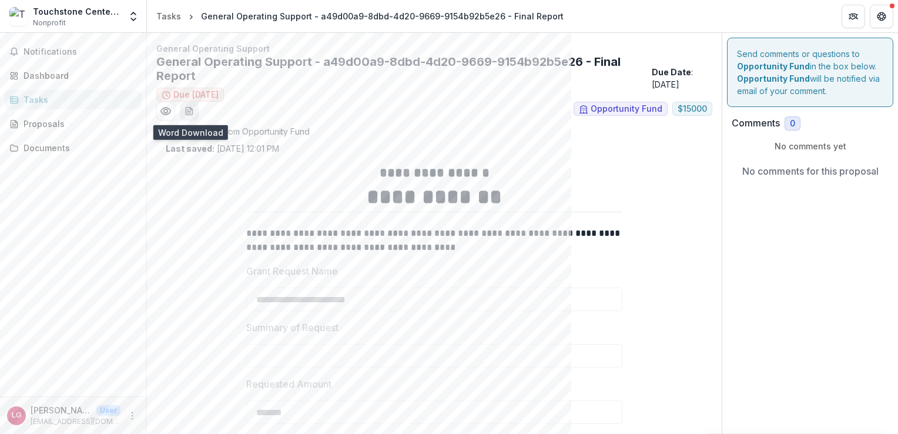
click at [186, 112] on icon "download-word-button" at bounding box center [189, 112] width 6 height 8
click at [774, 173] on p "No comments for this proposal" at bounding box center [810, 171] width 136 height 14
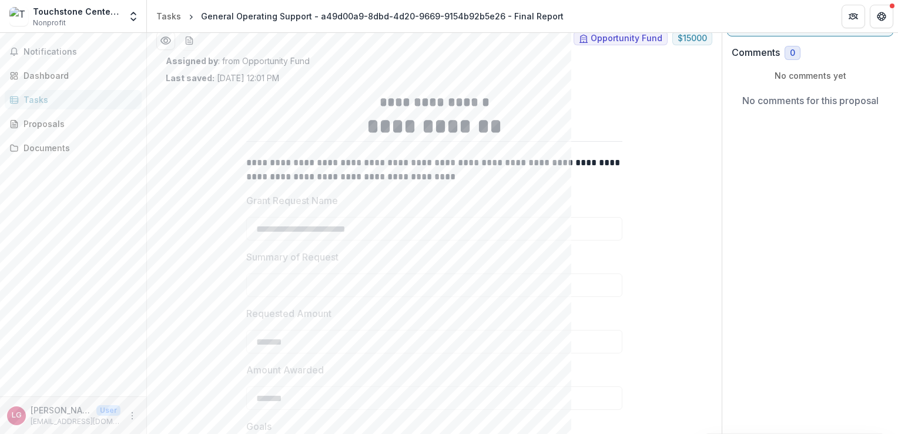
scroll to position [0, 0]
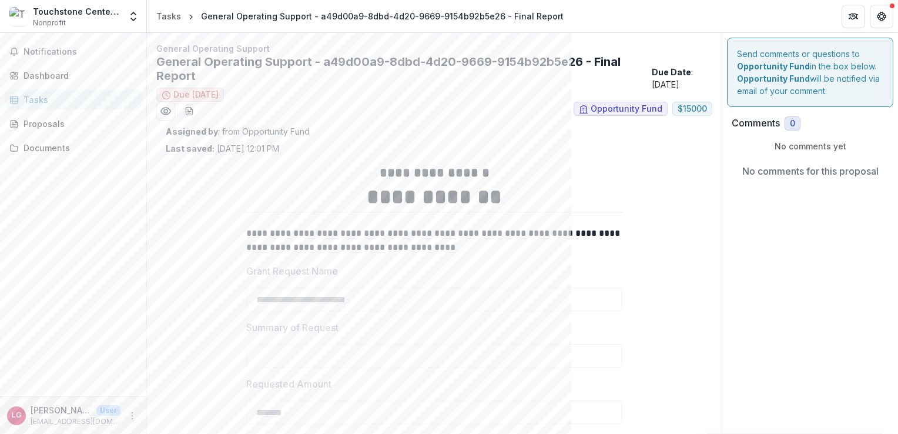
click at [789, 173] on p "No comments for this proposal" at bounding box center [810, 171] width 136 height 14
click at [797, 169] on p "No comments for this proposal" at bounding box center [810, 171] width 136 height 14
drag, startPoint x: 834, startPoint y: 170, endPoint x: 749, endPoint y: 174, distance: 85.3
click at [749, 174] on p "No comments for this proposal" at bounding box center [810, 171] width 136 height 14
drag, startPoint x: 749, startPoint y: 174, endPoint x: 783, endPoint y: 208, distance: 47.4
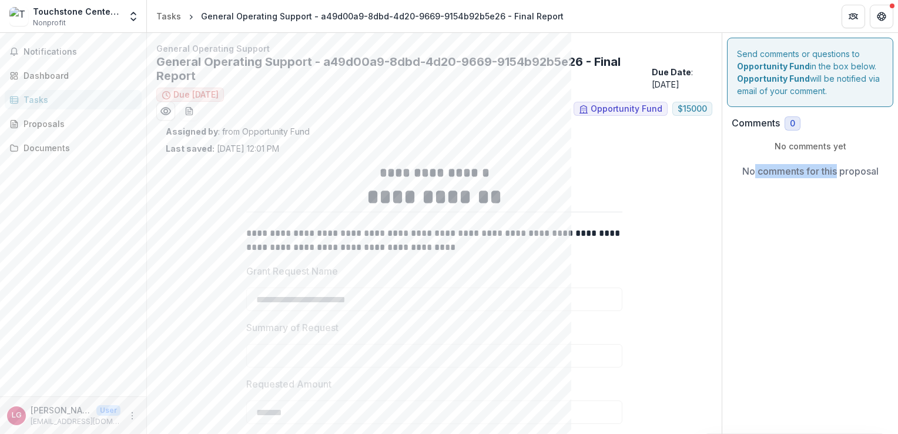
click at [54, 76] on div "Dashboard" at bounding box center [78, 75] width 109 height 12
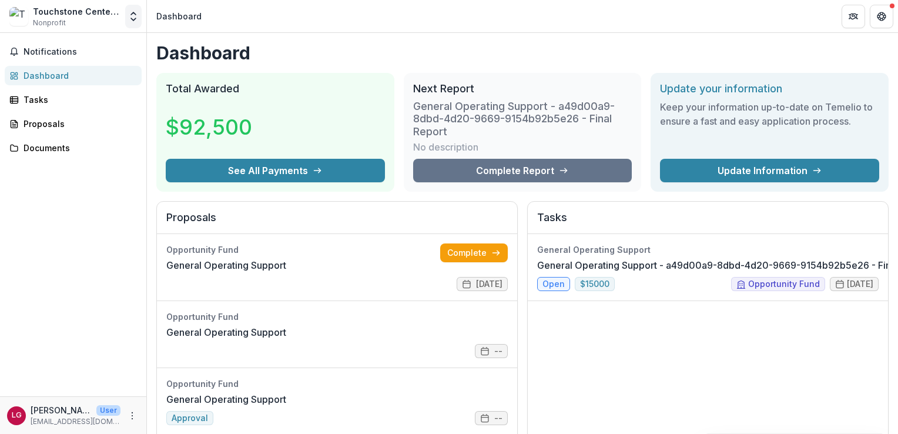
click at [136, 18] on icon "Open entity switcher" at bounding box center [133, 17] width 12 height 12
click at [129, 416] on icon "More" at bounding box center [131, 415] width 9 height 9
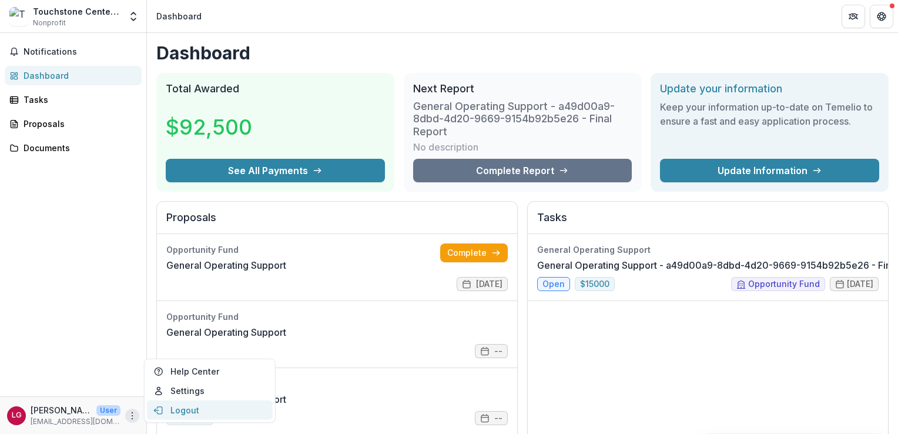
click at [185, 407] on button "Logout" at bounding box center [210, 409] width 126 height 19
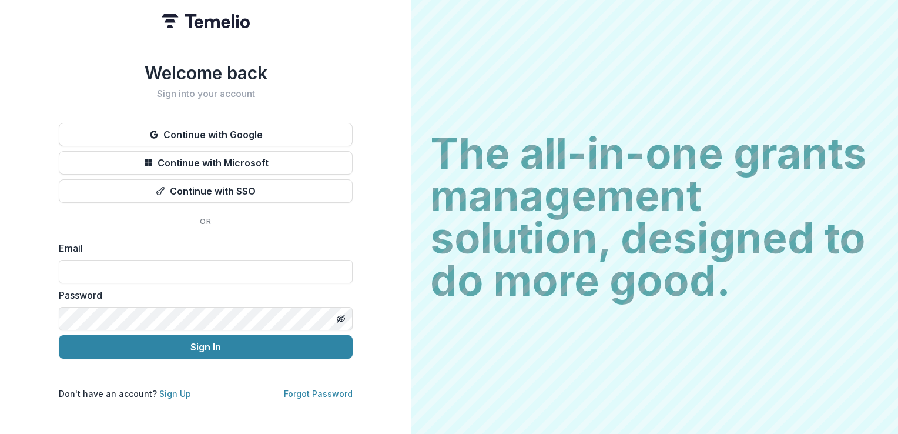
type input "**********"
click at [548, 28] on div "The all-in-one grants management solution, designed to do more good. The all-in…" at bounding box center [654, 217] width 486 height 434
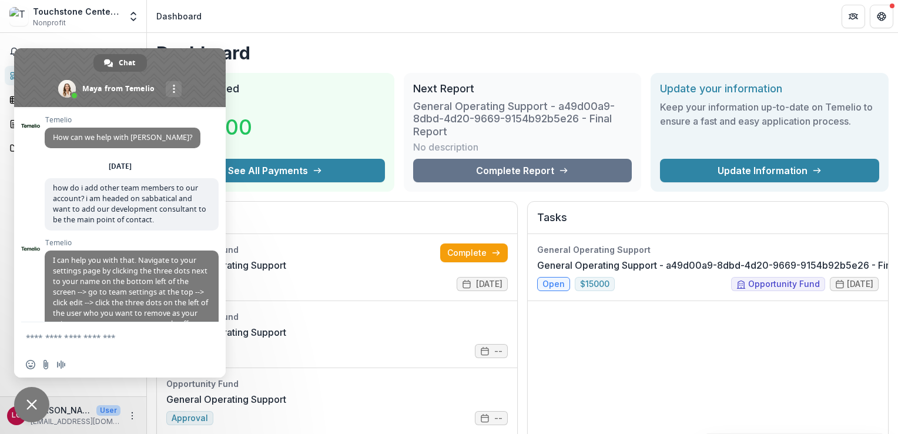
scroll to position [385, 0]
